Goal: Task Accomplishment & Management: Use online tool/utility

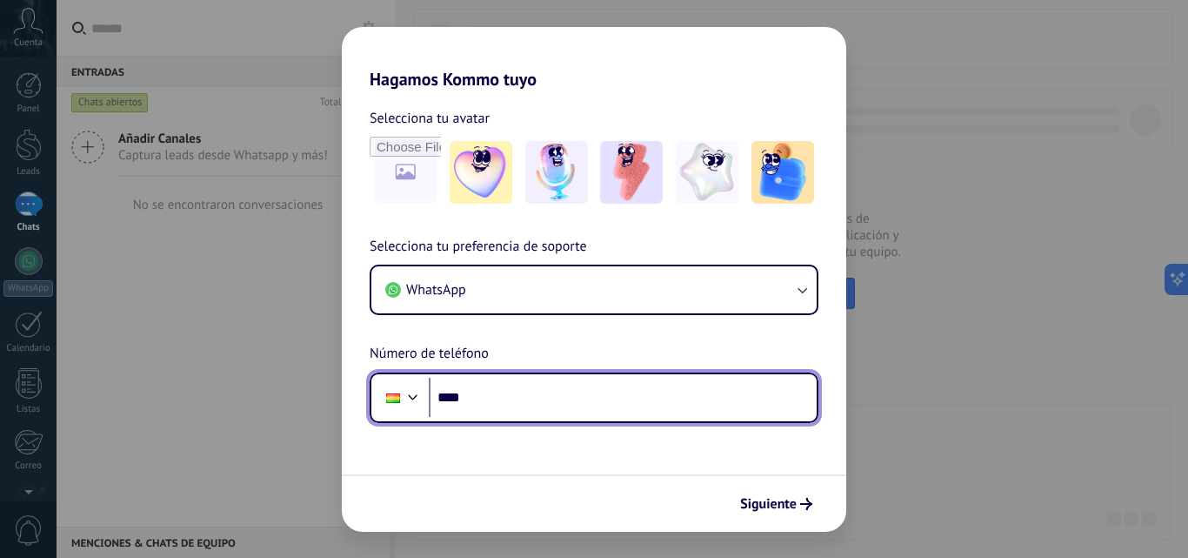
click at [505, 406] on input "****" at bounding box center [623, 398] width 388 height 40
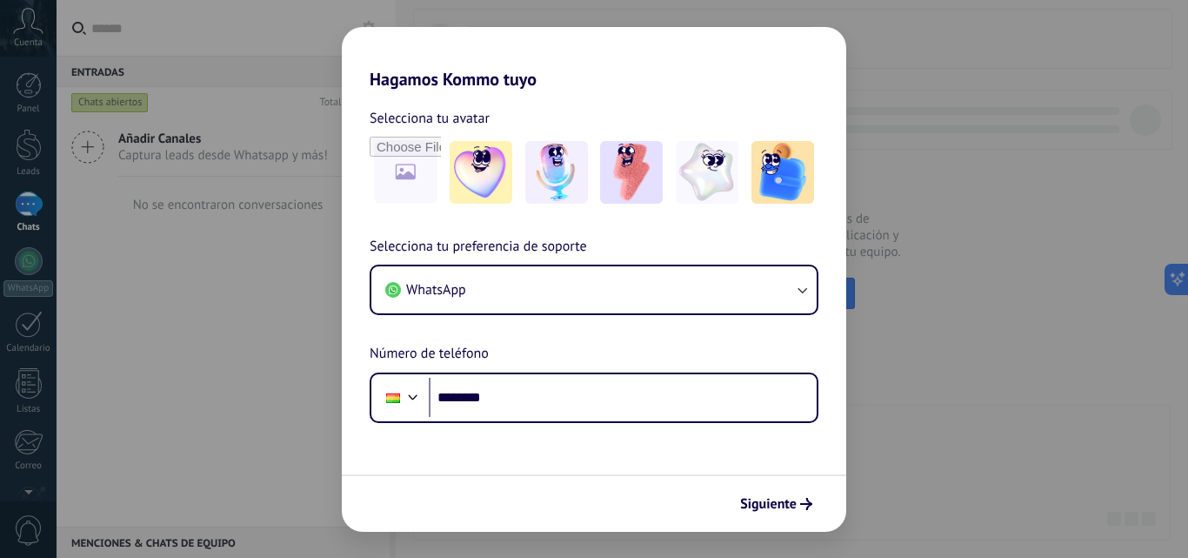
click at [891, 377] on div "Hagamos Kommo tuyo Selecciona tu avatar Selecciona tu preferencia de soporte Wh…" at bounding box center [594, 279] width 1188 height 558
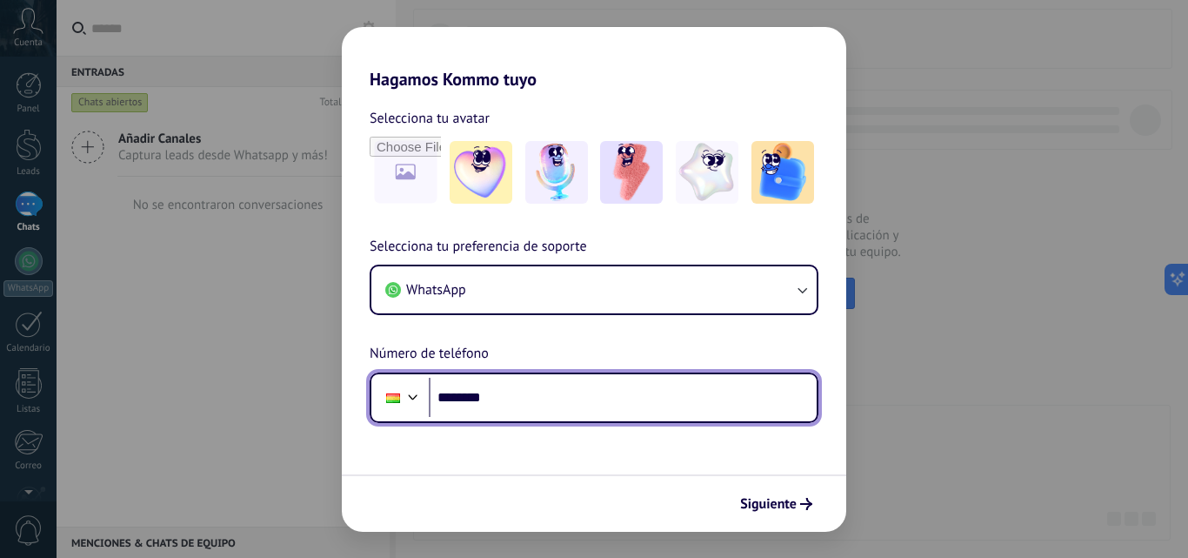
drag, startPoint x: 507, startPoint y: 383, endPoint x: 508, endPoint y: 391, distance: 8.7
click at [508, 384] on input "********" at bounding box center [623, 398] width 388 height 40
type input "**********"
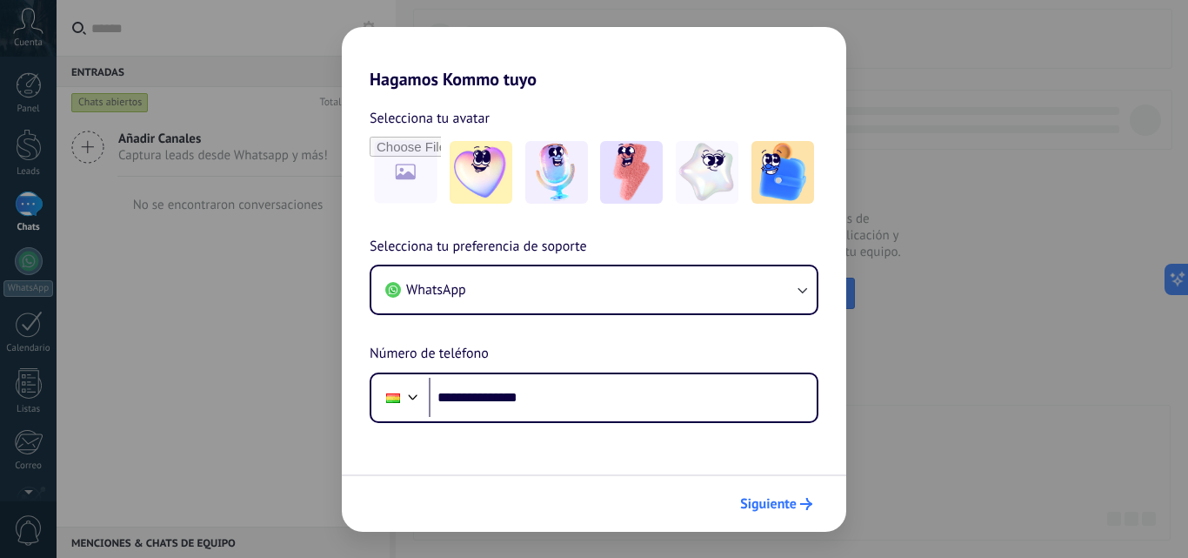
click at [799, 511] on button "Siguiente" at bounding box center [776, 504] width 88 height 30
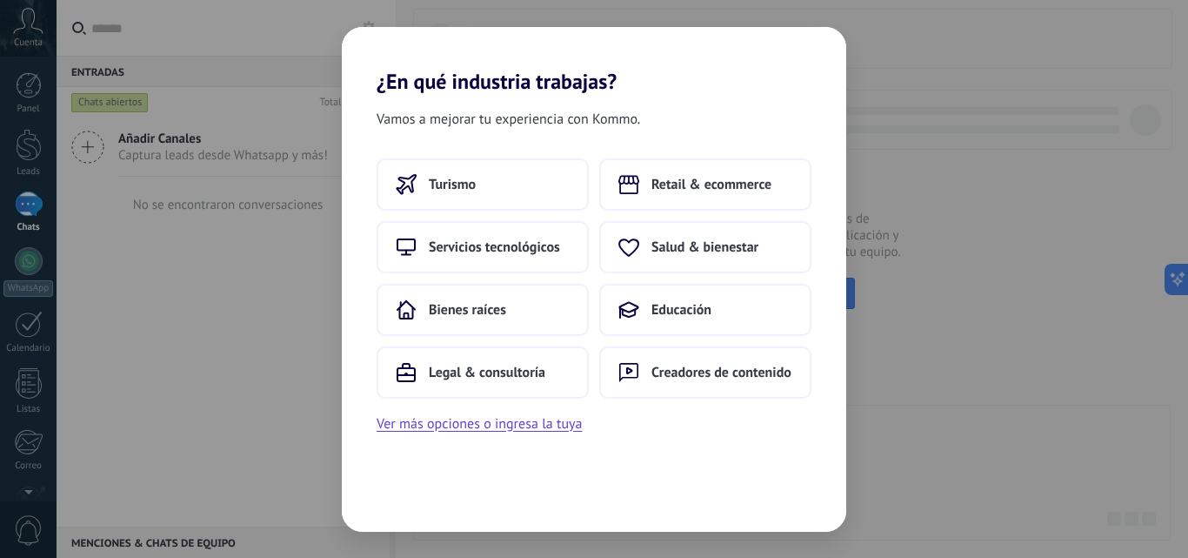
click at [210, 316] on div "¿En qué industria trabajas? Vamos a mejorar tu experiencia con Kommo. Turismo R…" at bounding box center [594, 279] width 1188 height 558
click at [447, 251] on span "Servicios tecnológicos" at bounding box center [494, 246] width 131 height 17
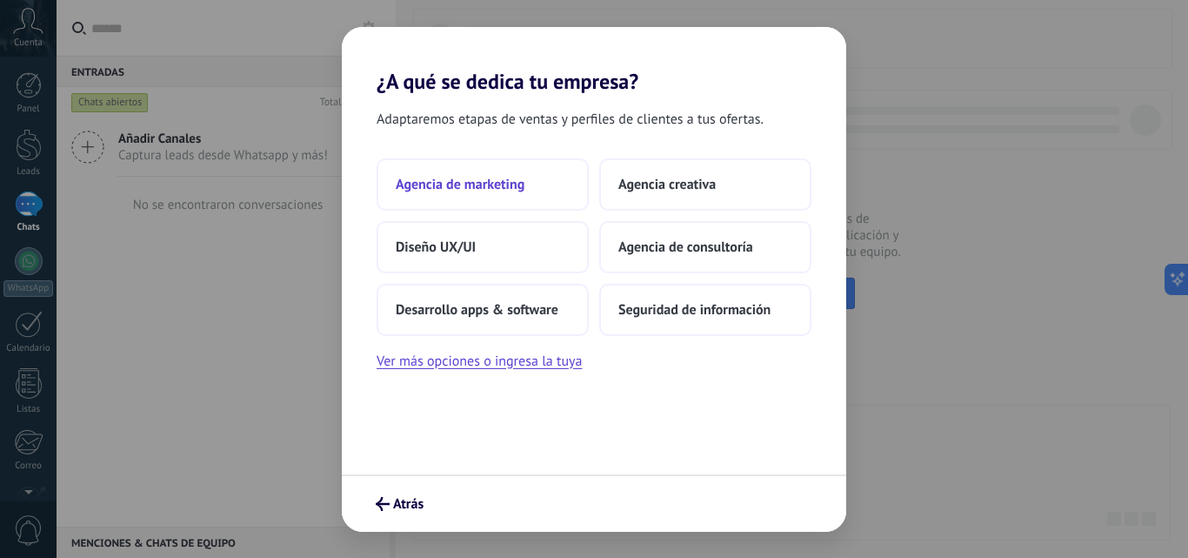
click at [500, 199] on button "Agencia de marketing" at bounding box center [483, 184] width 212 height 52
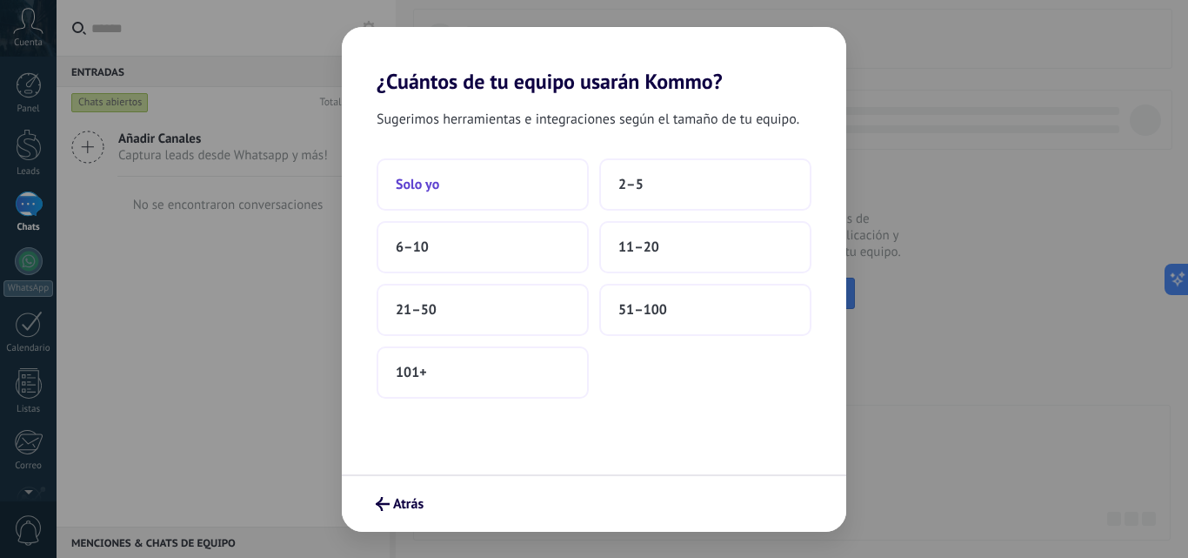
click at [484, 176] on button "Solo yo" at bounding box center [483, 184] width 212 height 52
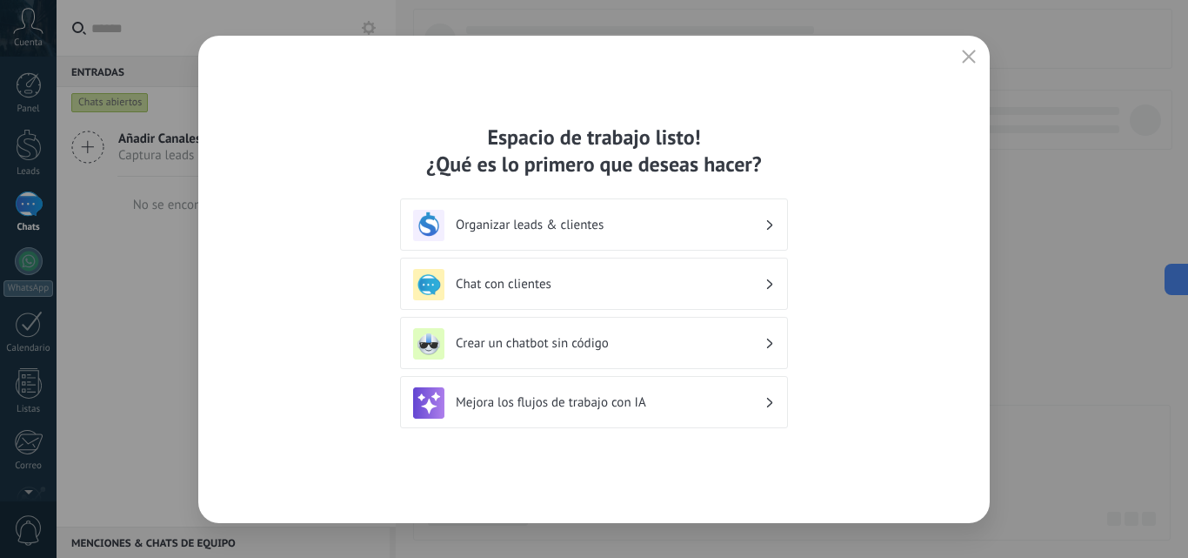
click at [558, 293] on div "Chat con clientes" at bounding box center [594, 284] width 362 height 31
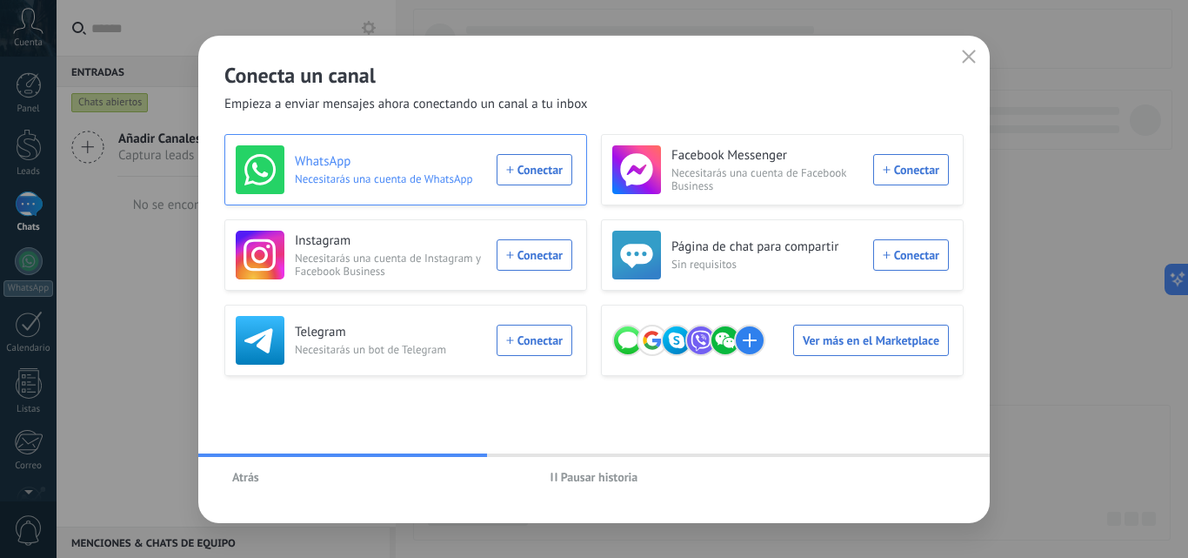
click at [513, 170] on div "WhatsApp Necesitarás una cuenta de WhatsApp Conectar" at bounding box center [404, 169] width 337 height 49
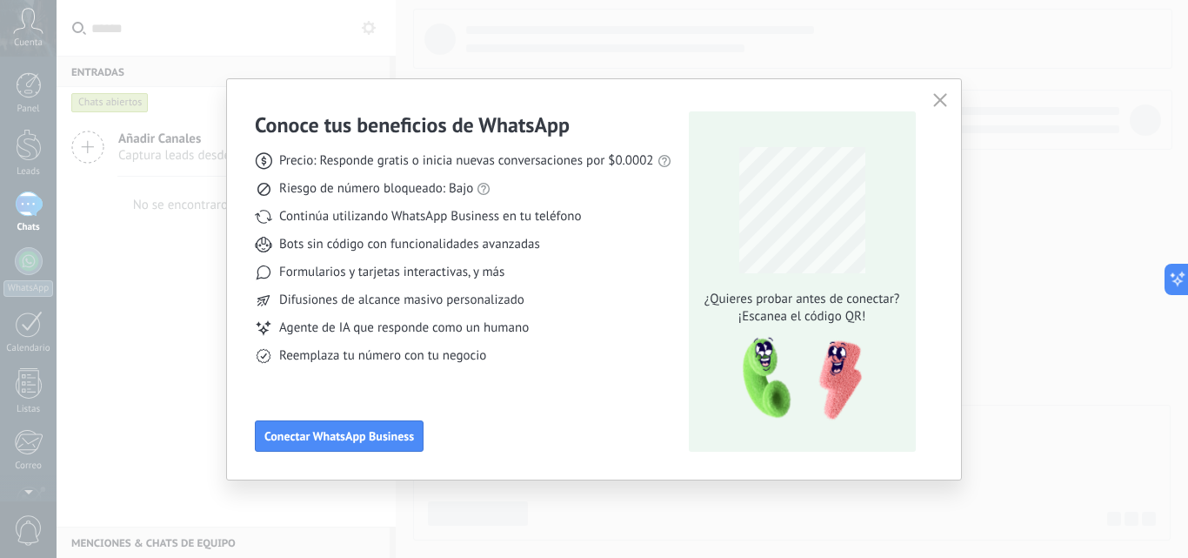
click at [422, 384] on div "Conoce tus beneficios de WhatsApp Precio: Responde gratis o inicia nuevas conve…" at bounding box center [463, 281] width 417 height 340
click at [384, 414] on div "Conoce tus beneficios de WhatsApp Precio: Responde gratis o inicia nuevas conve…" at bounding box center [463, 281] width 417 height 340
click at [381, 424] on button "Conectar WhatsApp Business" at bounding box center [339, 435] width 169 height 31
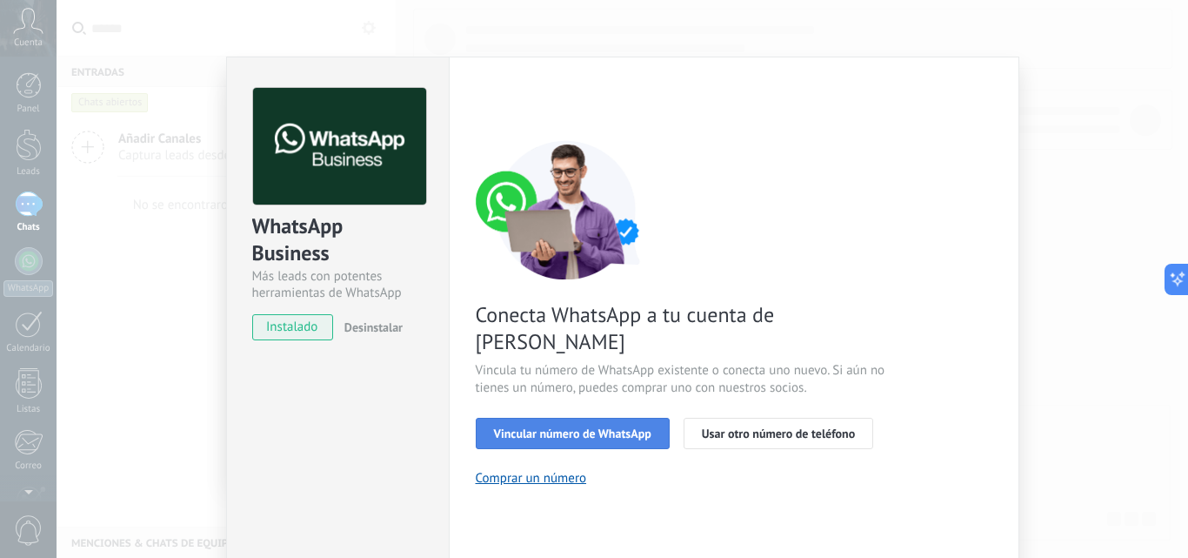
click at [585, 427] on span "Vincular número de WhatsApp" at bounding box center [572, 433] width 157 height 12
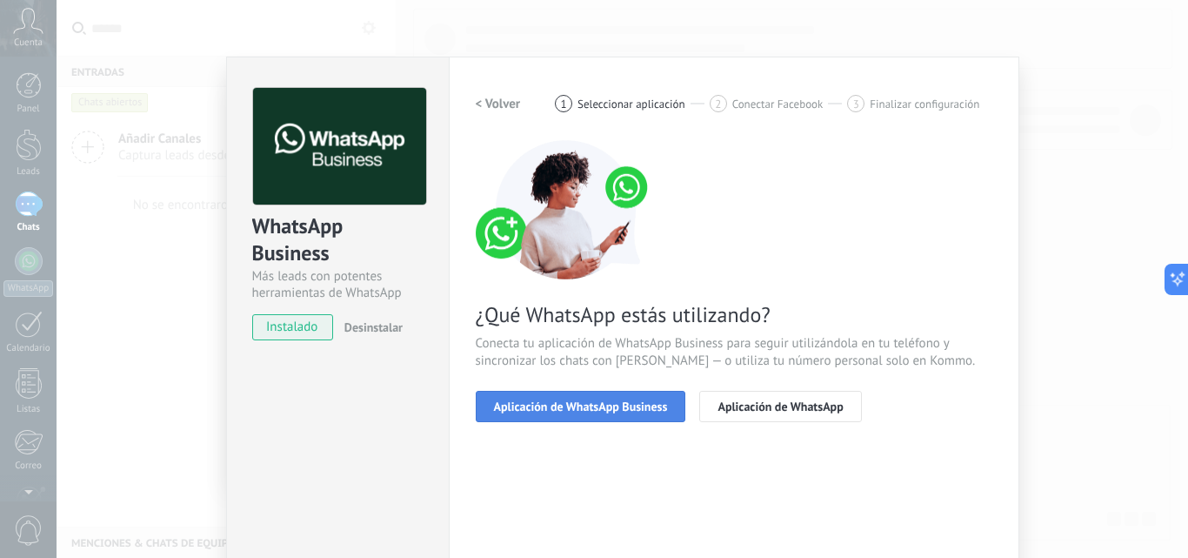
click at [615, 411] on span "Aplicación de WhatsApp Business" at bounding box center [581, 406] width 174 height 12
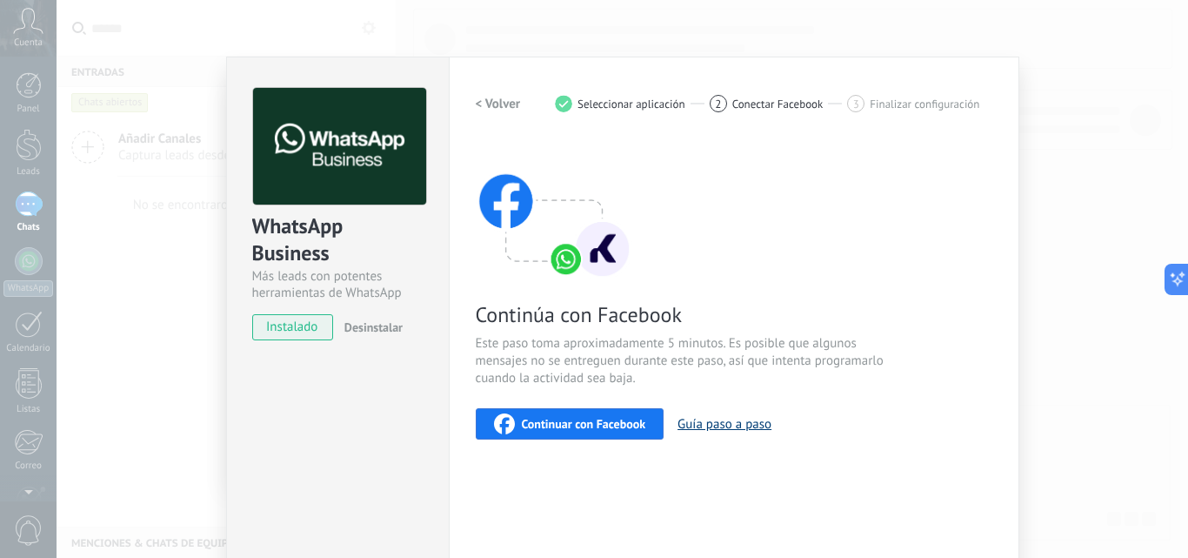
click at [686, 420] on button "Guía paso a paso" at bounding box center [725, 424] width 94 height 17
